Goal: Find specific page/section: Find specific page/section

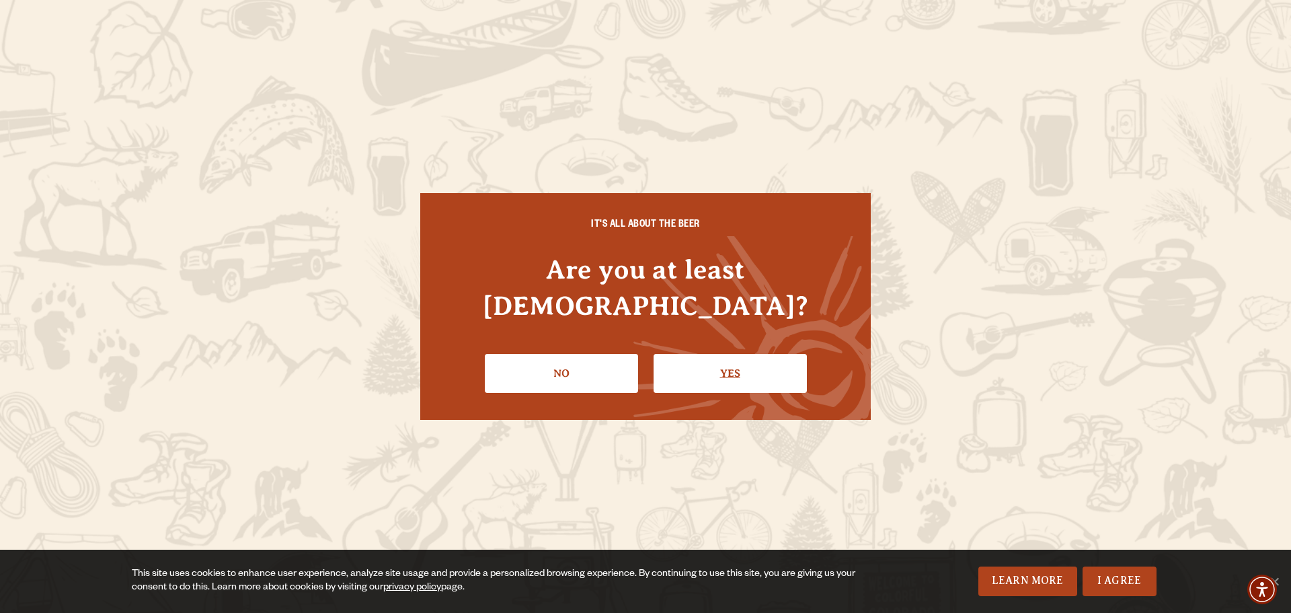
click at [735, 360] on link "Yes" at bounding box center [730, 373] width 153 height 39
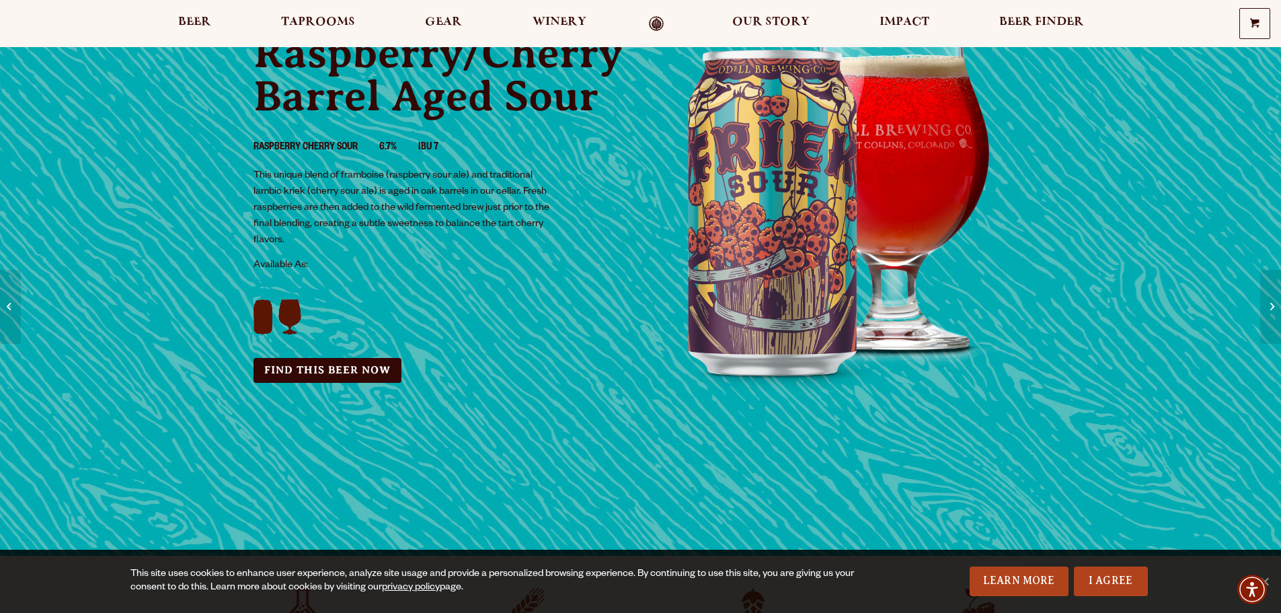
scroll to position [135, 0]
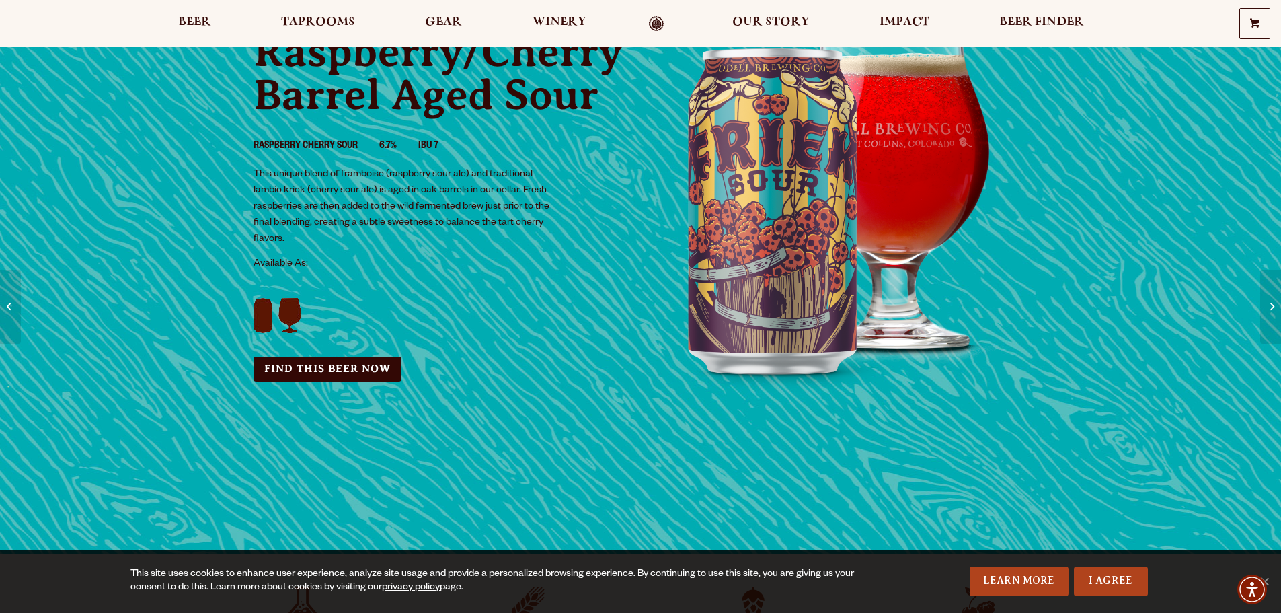
click at [342, 375] on link "Find this Beer Now" at bounding box center [328, 368] width 148 height 25
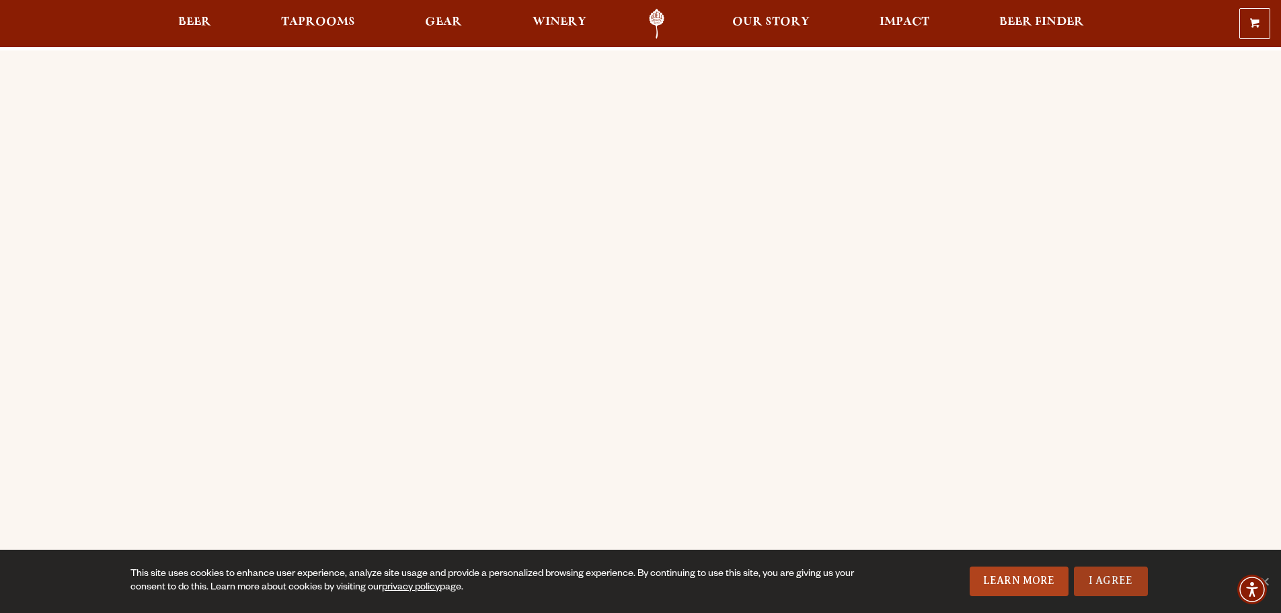
click at [1101, 584] on link "I Agree" at bounding box center [1111, 581] width 74 height 30
